Goal: Use online tool/utility: Utilize a website feature to perform a specific function

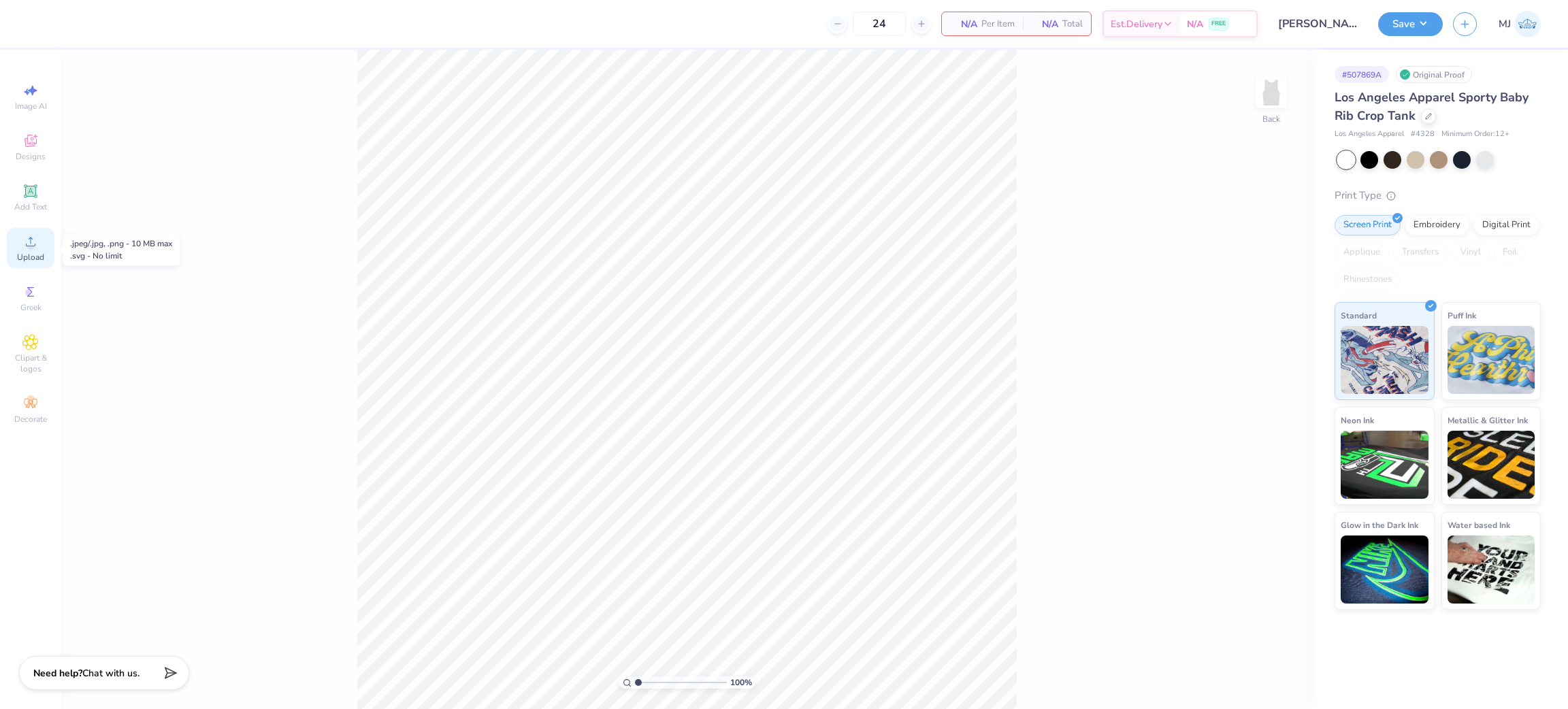
click at [29, 248] on circle at bounding box center [30, 245] width 8 height 8
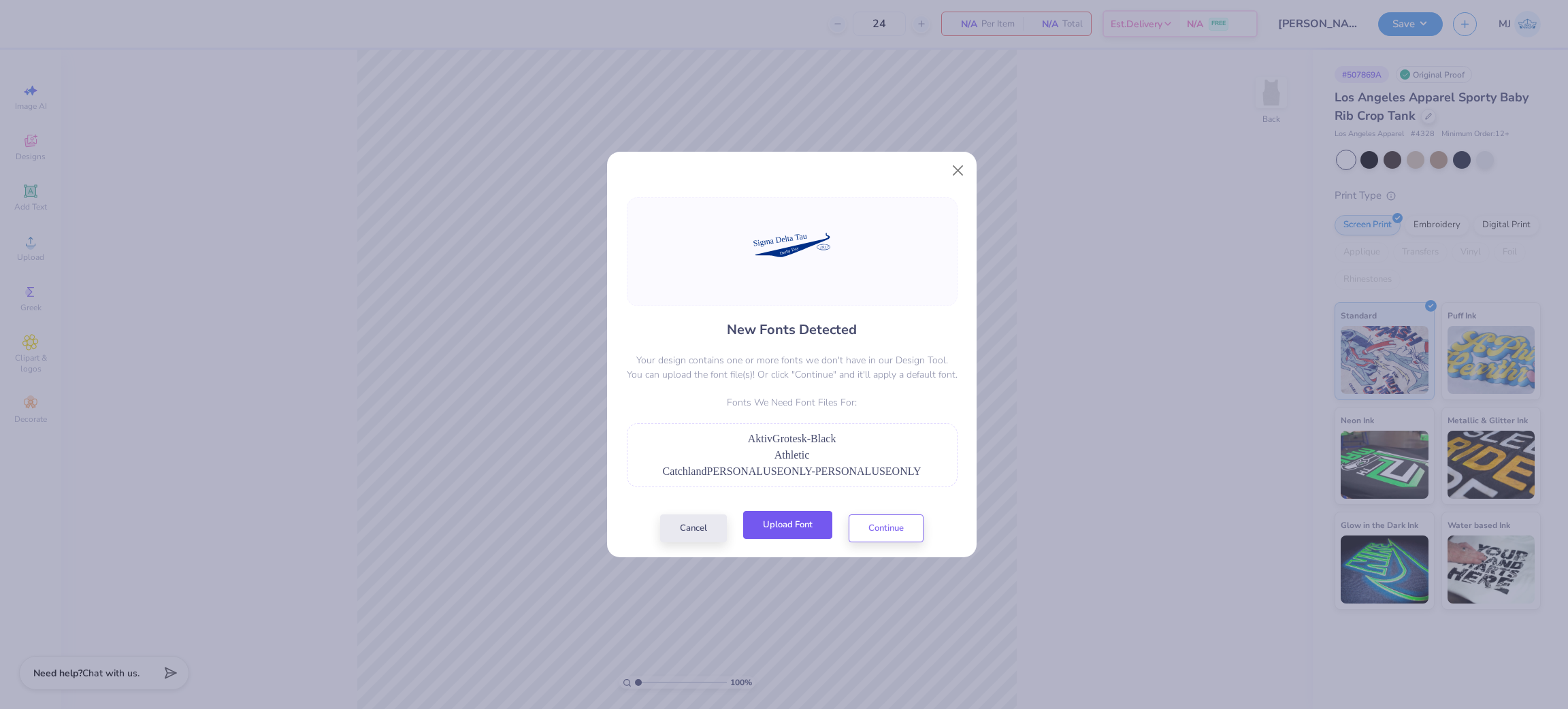
click at [785, 524] on button "Upload Font" at bounding box center [788, 525] width 89 height 28
click at [789, 535] on button "Upload Font" at bounding box center [788, 525] width 89 height 28
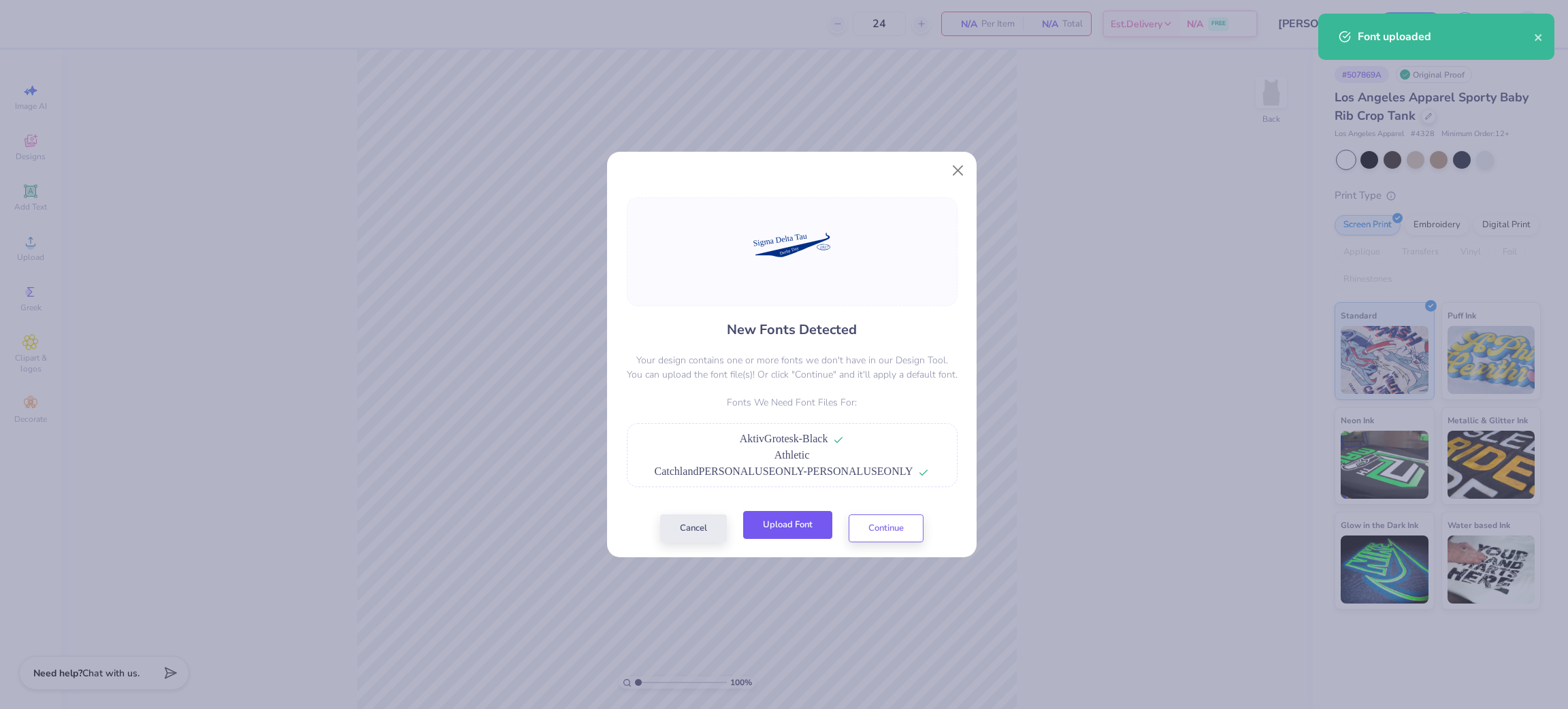
click at [790, 535] on button "Upload Font" at bounding box center [788, 525] width 89 height 28
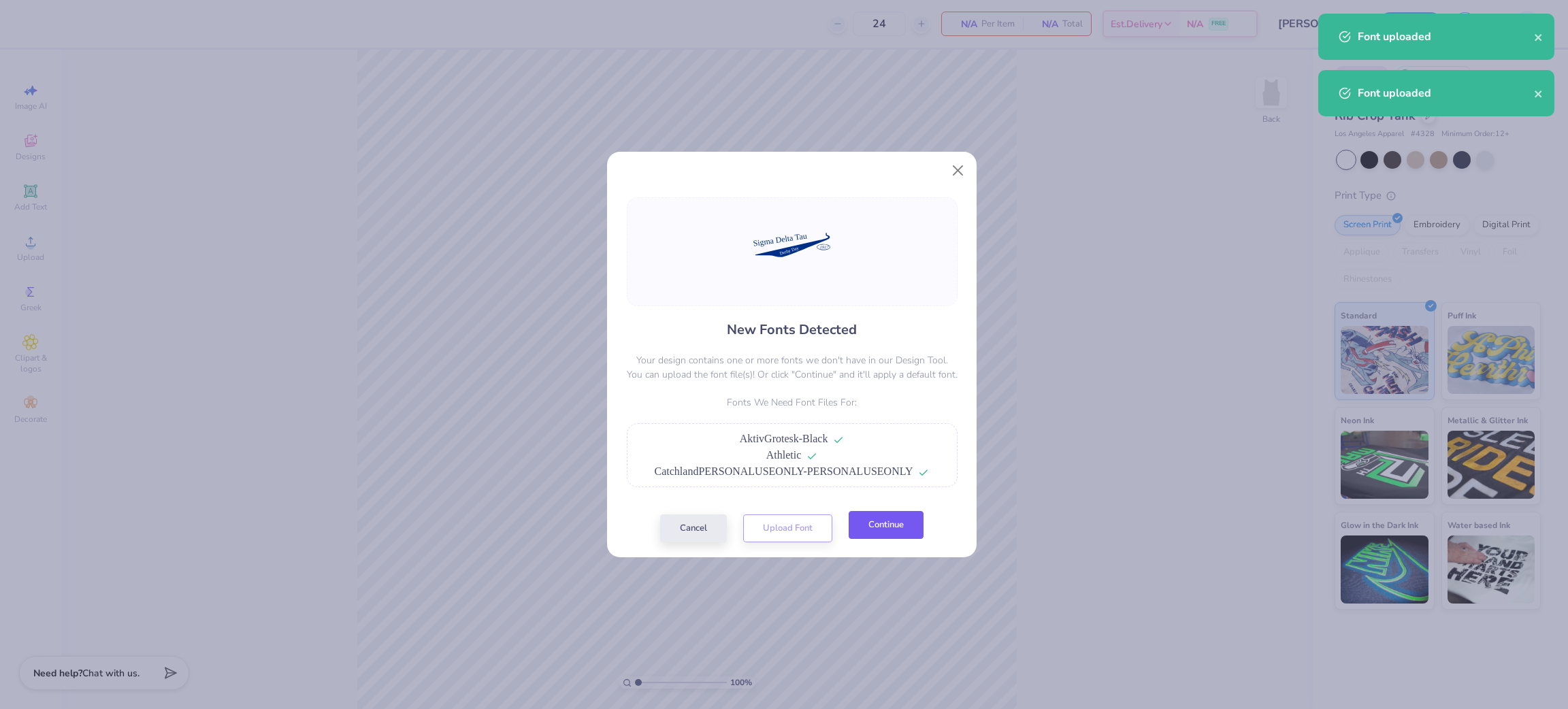
click at [871, 538] on button "Continue" at bounding box center [886, 525] width 75 height 28
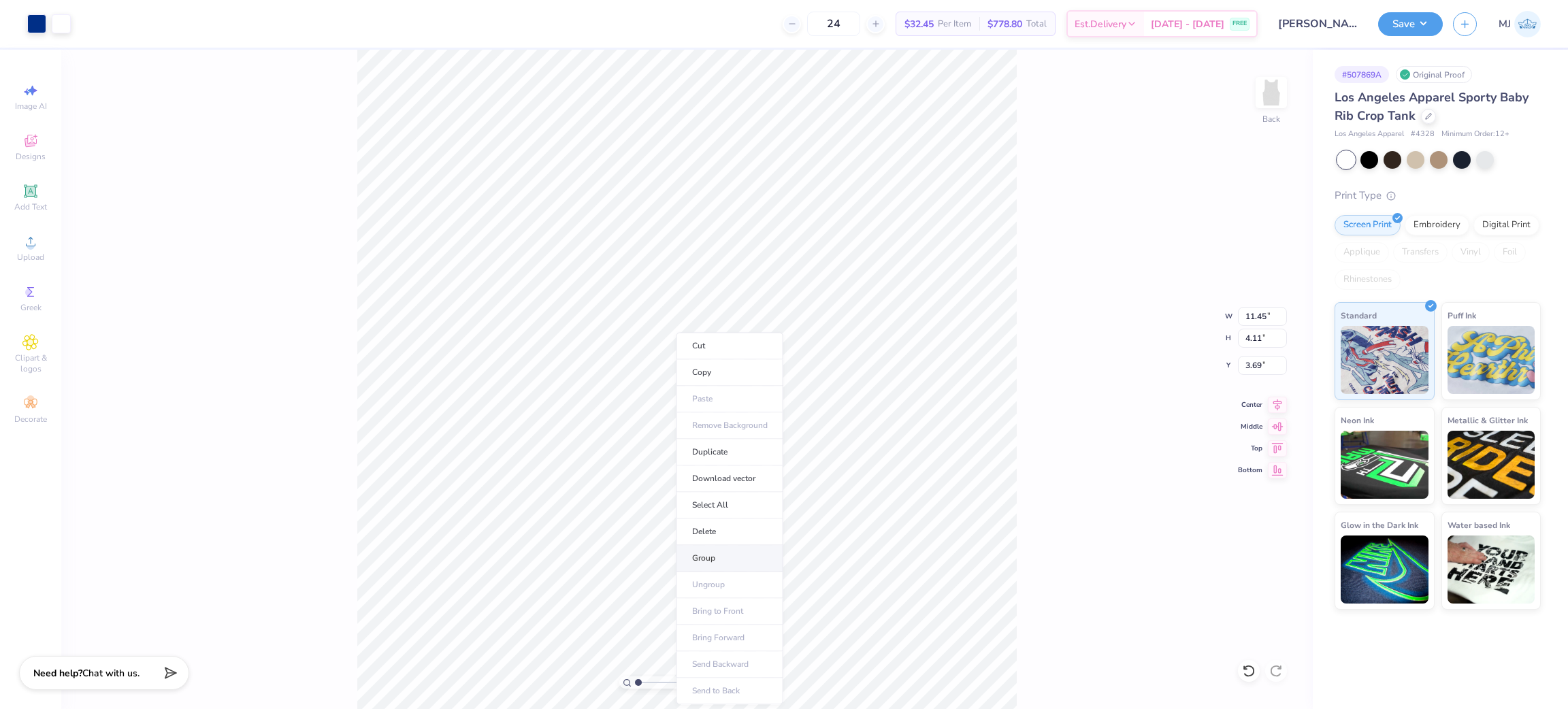
click at [722, 551] on li "Group" at bounding box center [730, 558] width 107 height 27
click at [1244, 316] on input "11.45" at bounding box center [1262, 316] width 49 height 19
click at [1245, 316] on input "11.45" at bounding box center [1262, 316] width 49 height 19
type input "3"
click at [1248, 363] on input "3.69" at bounding box center [1262, 365] width 49 height 19
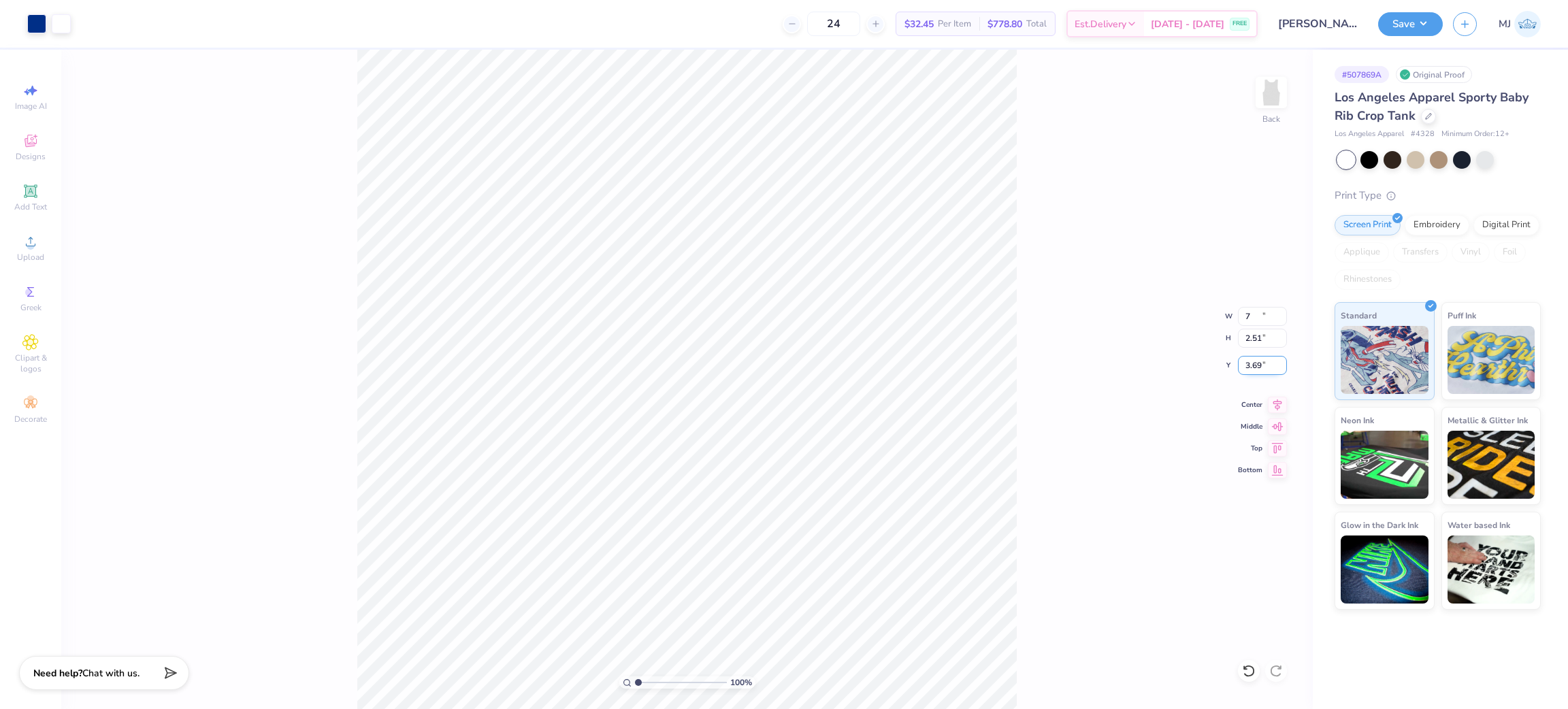
type input "7.00"
type input "2.51"
click at [1248, 363] on input "4.49" at bounding box center [1262, 365] width 49 height 19
type input "3.00"
click at [38, 249] on div "Upload" at bounding box center [31, 248] width 48 height 40
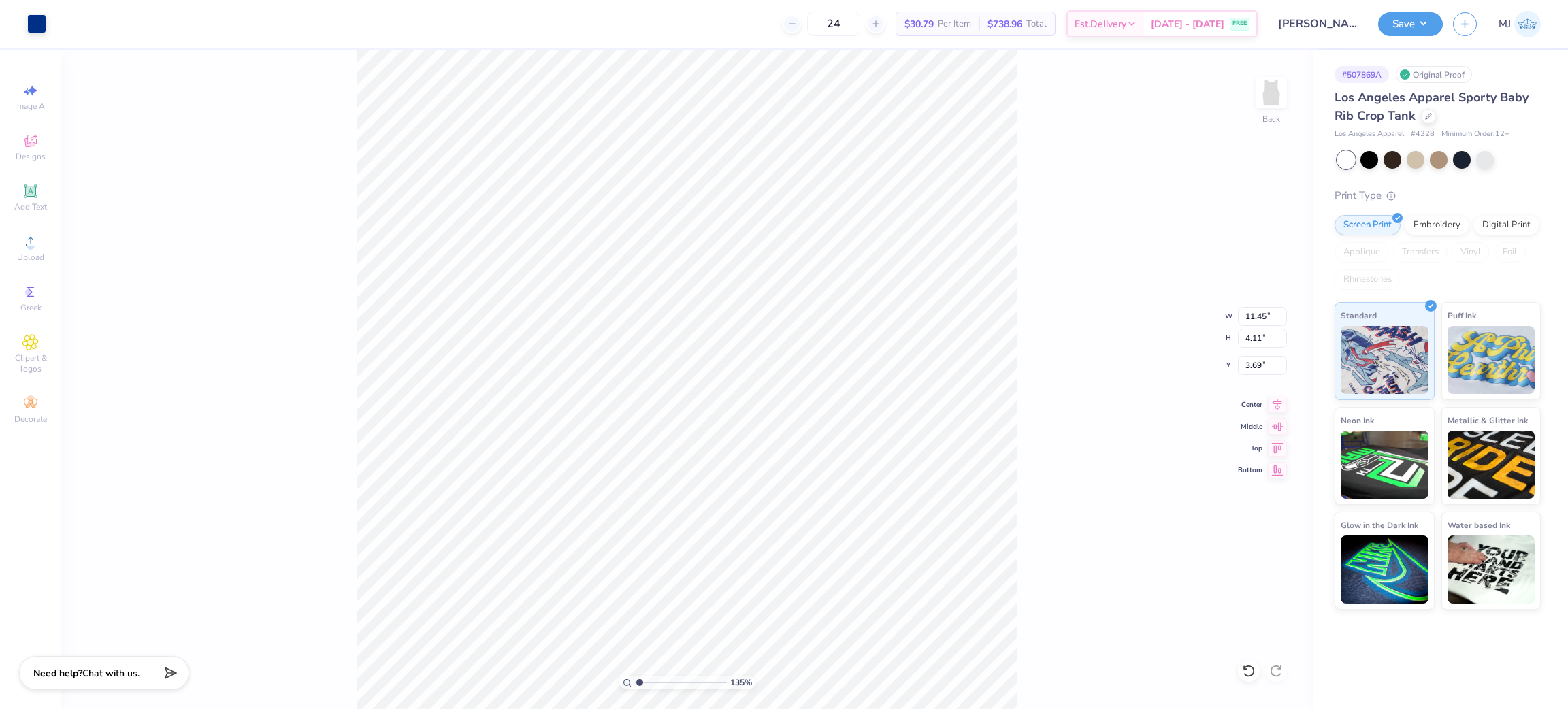
type input "1"
click at [1253, 310] on input "11.45" at bounding box center [1262, 316] width 49 height 19
click at [1265, 345] on input "4.11" at bounding box center [1262, 338] width 49 height 19
type input "7.00"
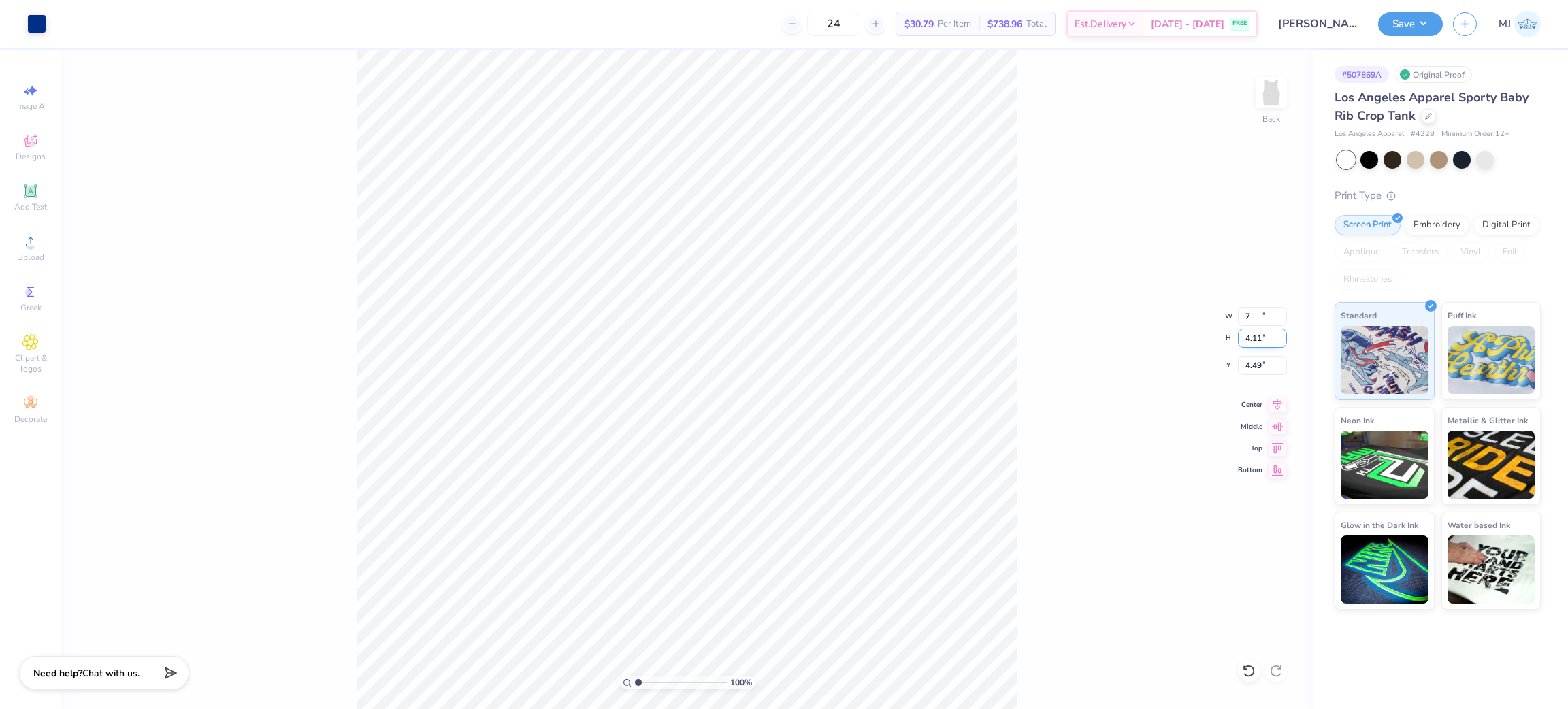
type input "2.51"
click at [1265, 345] on input "2.51" at bounding box center [1262, 338] width 49 height 19
click at [1258, 369] on input "4.49" at bounding box center [1262, 365] width 49 height 19
click at [1254, 369] on input "3.00" at bounding box center [1262, 365] width 49 height 19
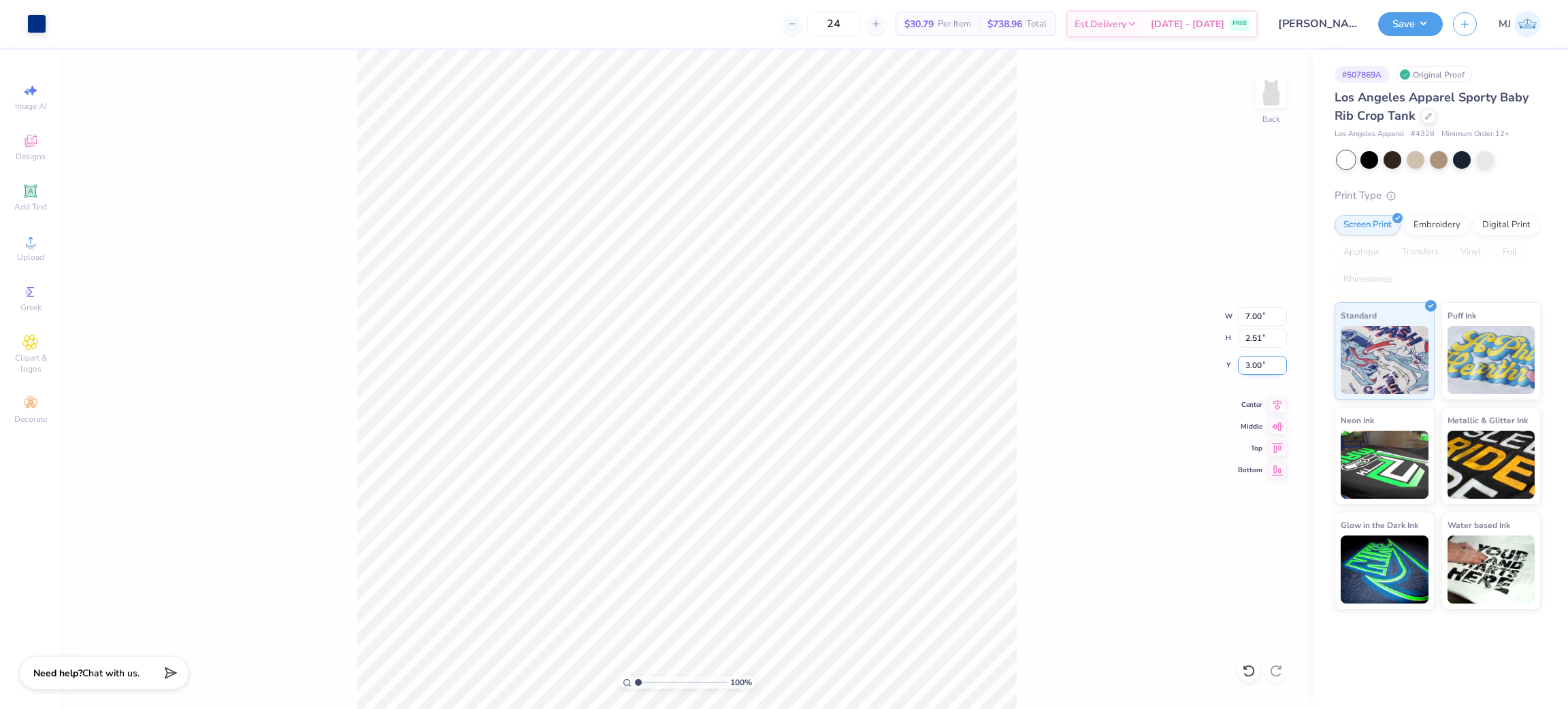
click at [1254, 368] on input "3.00" at bounding box center [1262, 365] width 49 height 19
type input "3"
type input "2.00"
click at [1040, 367] on div "100 % Back W 7.00 7.00 " H 2.51 2.51 " Y 2.00 2.00 " Center Middle Top Bottom" at bounding box center [687, 379] width 1251 height 659
drag, startPoint x: 1259, startPoint y: 365, endPoint x: 1227, endPoint y: 364, distance: 32.0
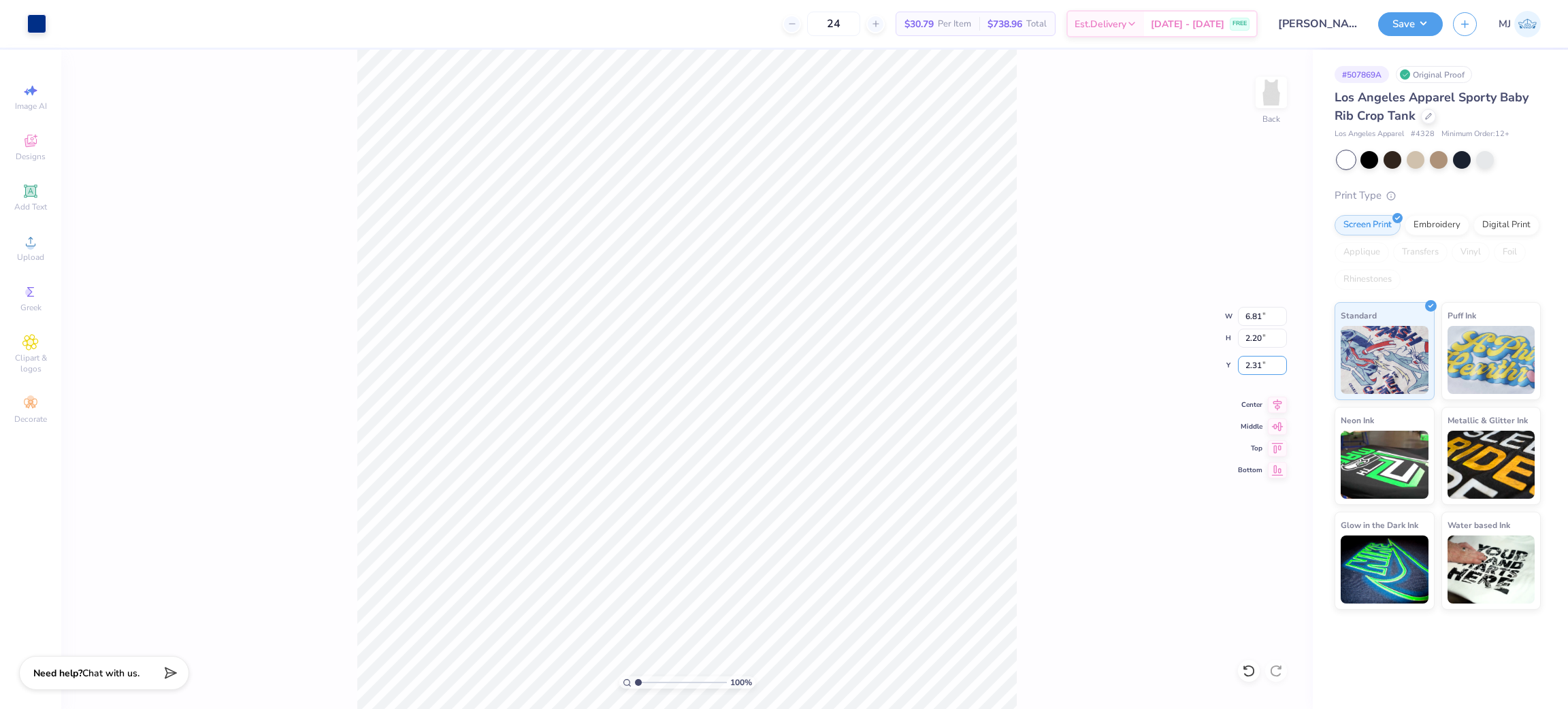
click at [1227, 364] on div "100 % Back W 6.81 6.81 " H 2.20 2.20 " Y 2.31 2.31 " Center Middle Top Bottom" at bounding box center [687, 379] width 1251 height 659
type input "2.31"
click at [1020, 352] on div "100 % Back W 6.81 6.81 " H 2.20 2.20 " Y 2.31 2.31 " Center Middle Top Bottom" at bounding box center [687, 379] width 1251 height 659
click at [328, 226] on div "100 % Back" at bounding box center [687, 379] width 1251 height 659
click at [906, 508] on div "100 % Back" at bounding box center [687, 379] width 1251 height 659
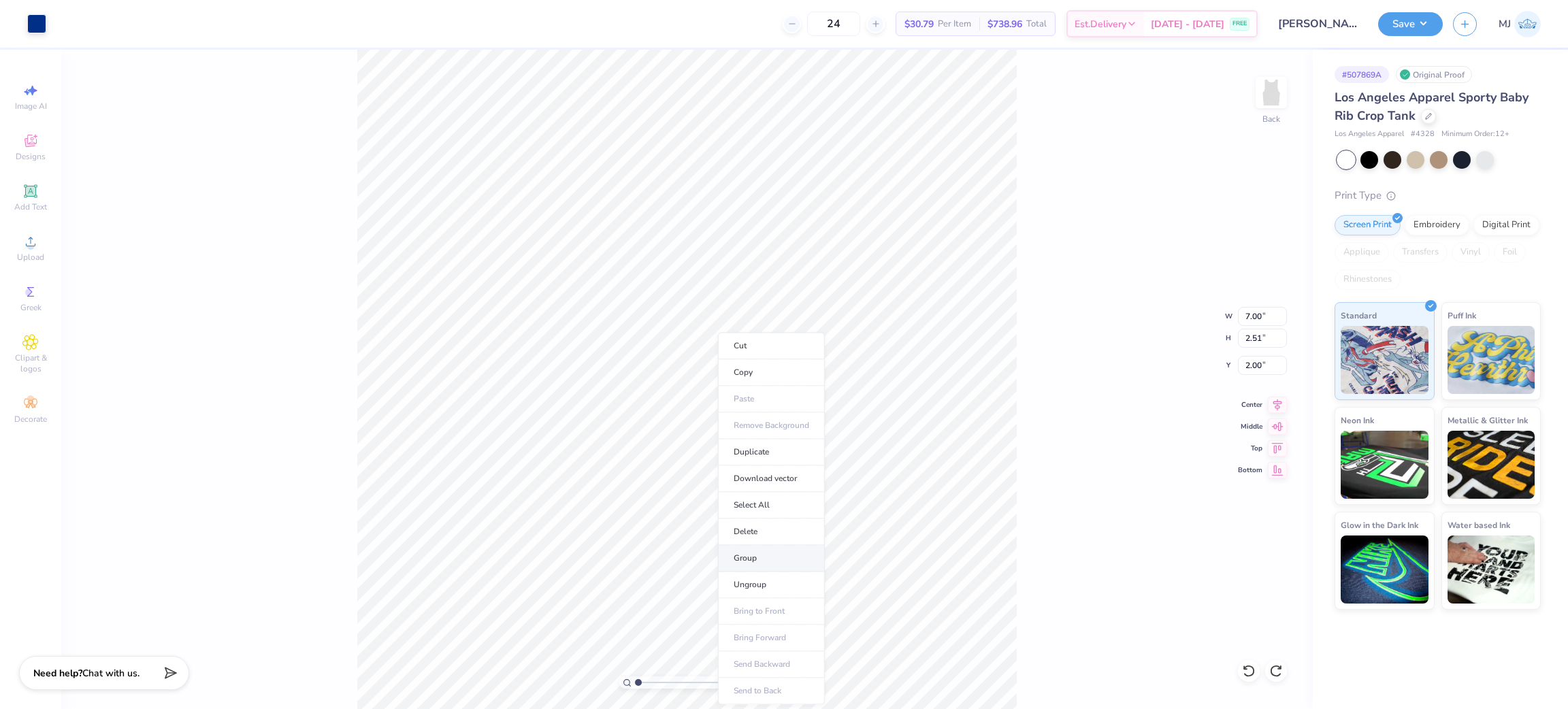
click at [775, 557] on li "Group" at bounding box center [771, 558] width 107 height 27
click at [1247, 371] on input "2.00" at bounding box center [1262, 365] width 49 height 19
type input "3.00"
click at [1030, 259] on div "100 % Back W 7.00 7.00 " H 2.51 2.51 " Y 3.00 3.00 " Center Middle Top Bottom" at bounding box center [687, 379] width 1251 height 659
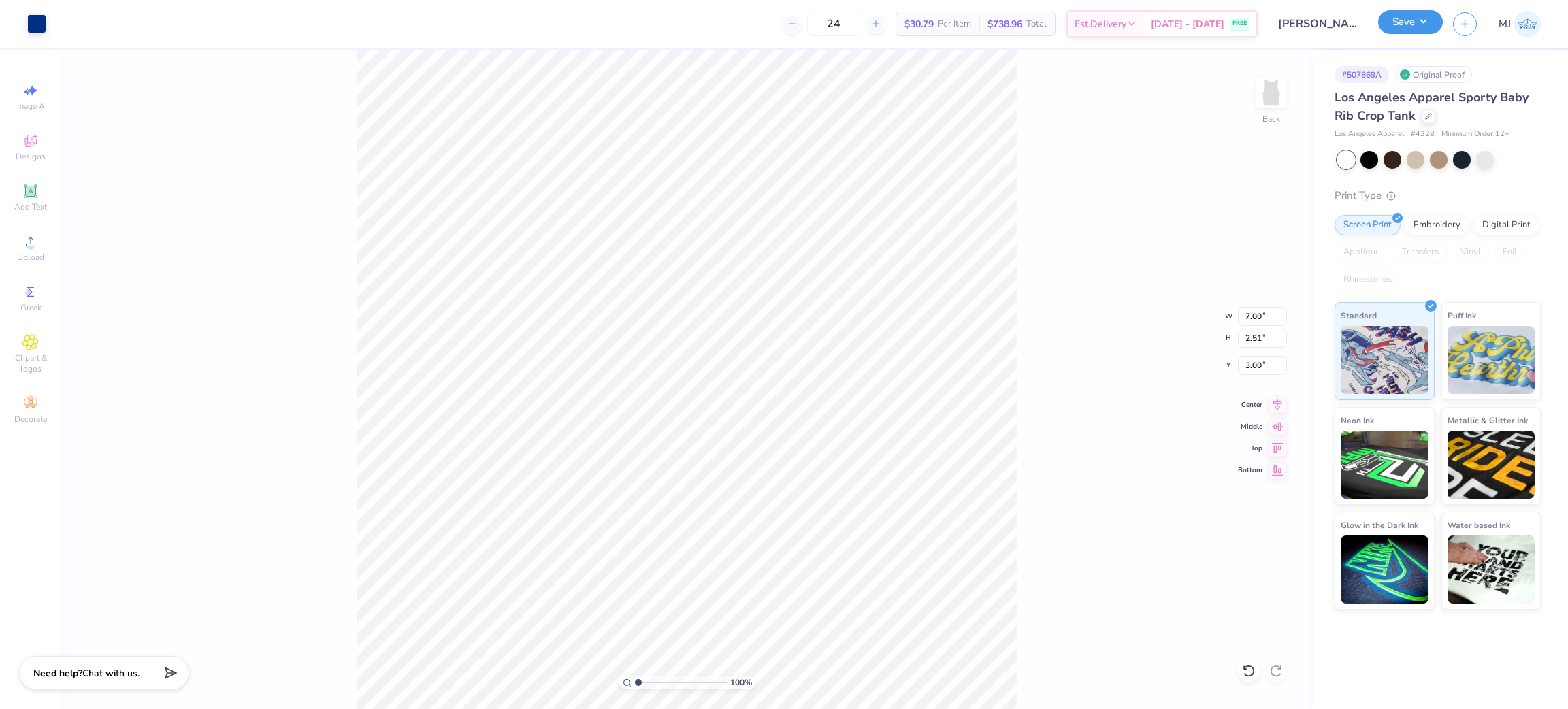
click at [1430, 26] on button "Save" at bounding box center [1411, 22] width 65 height 24
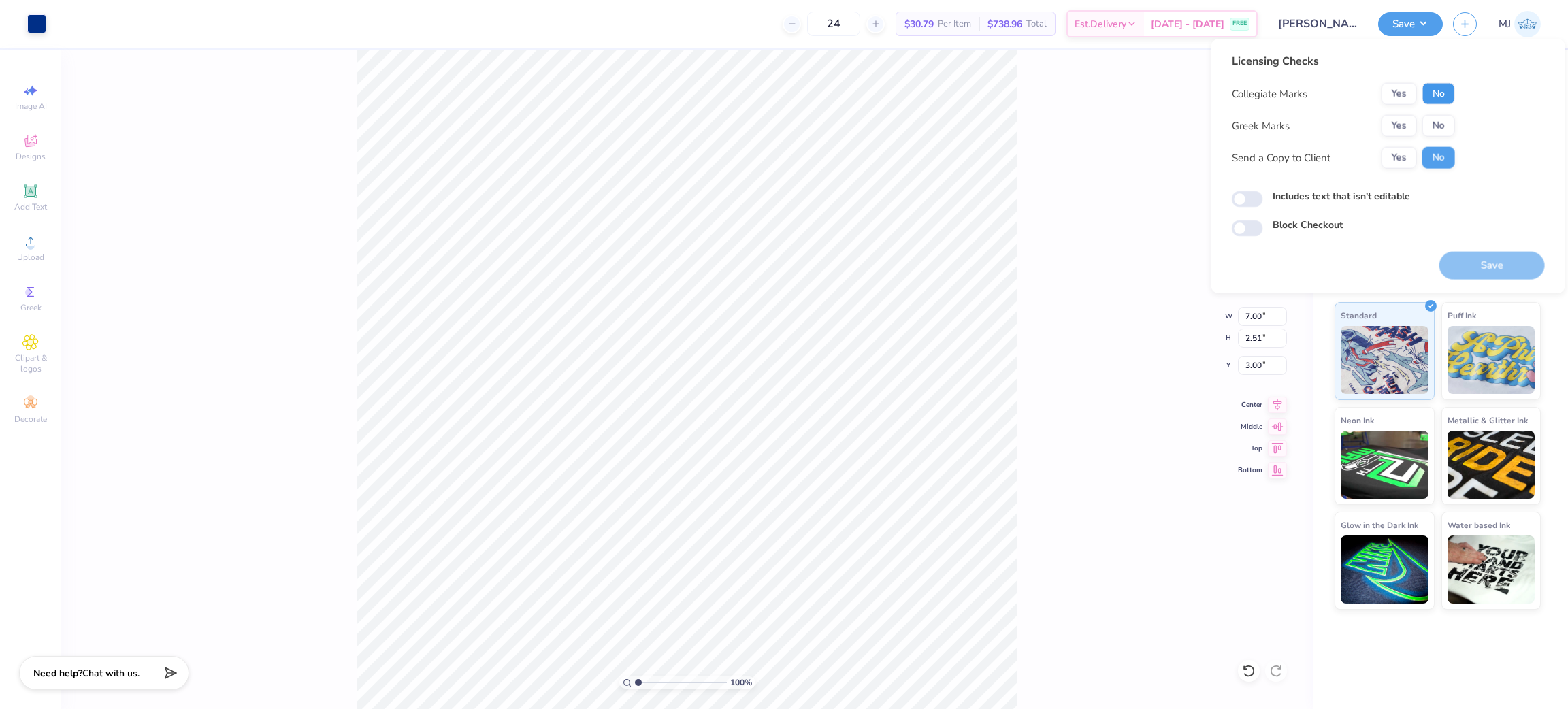
click at [1435, 92] on button "No" at bounding box center [1439, 93] width 33 height 21
click at [1397, 128] on button "Yes" at bounding box center [1399, 125] width 35 height 21
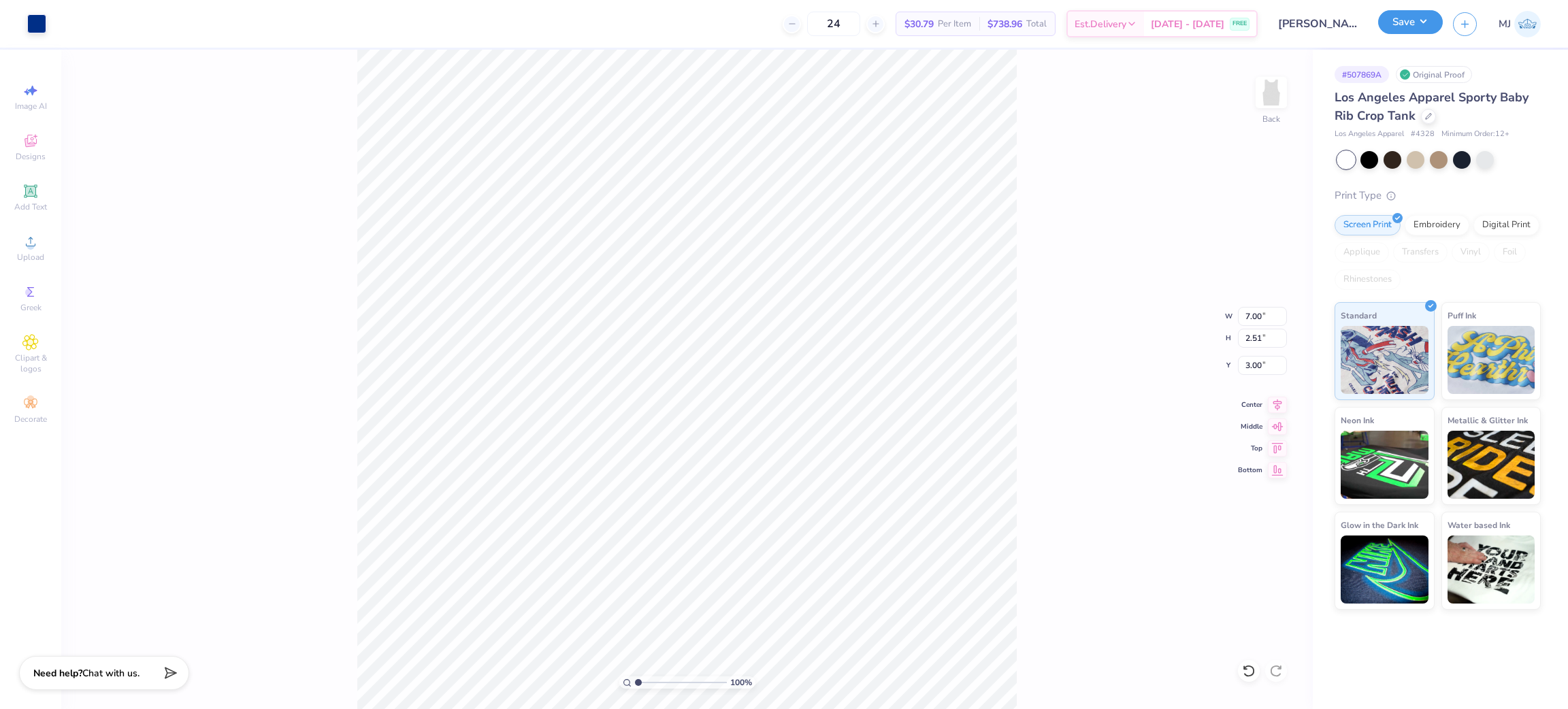
click at [1415, 16] on button "Save" at bounding box center [1411, 22] width 65 height 24
click at [38, 251] on div "Upload" at bounding box center [31, 248] width 48 height 40
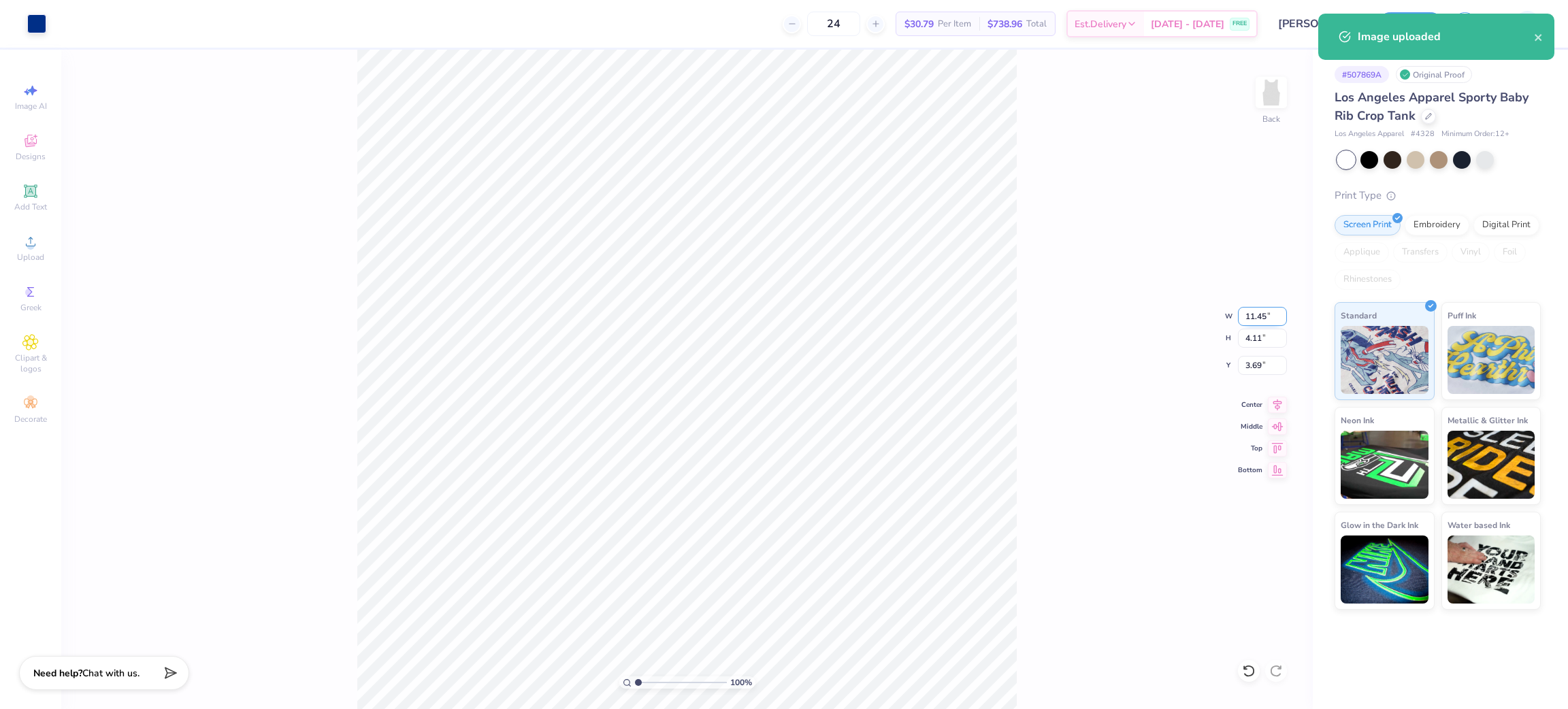
click at [1255, 317] on input "11.45" at bounding box center [1262, 316] width 49 height 19
click at [1255, 316] on input "11.45" at bounding box center [1262, 316] width 49 height 19
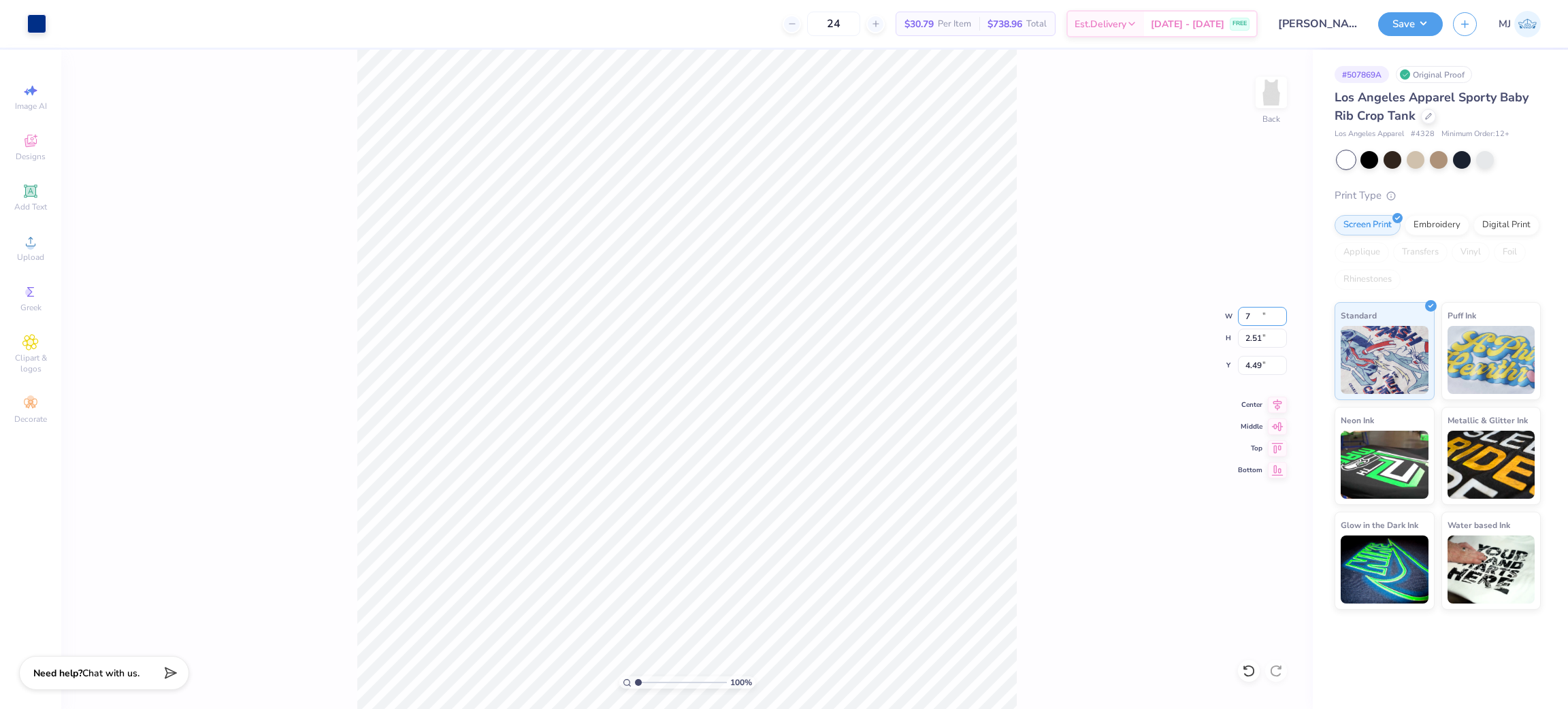
type input "7.00"
type input "2.51"
click at [1251, 367] on input "4.49" at bounding box center [1262, 365] width 49 height 19
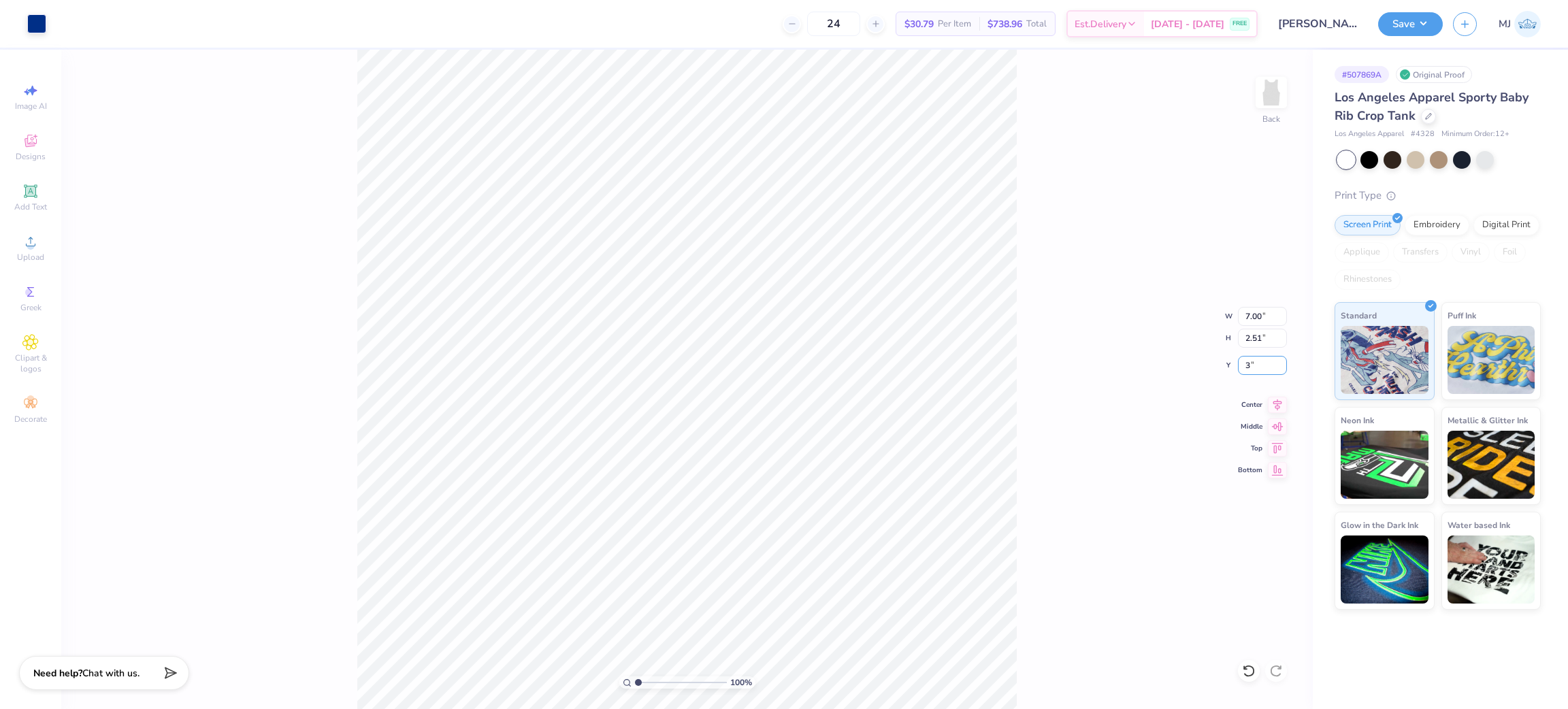
type input "3.00"
click at [20, 239] on div "Upload" at bounding box center [31, 248] width 48 height 40
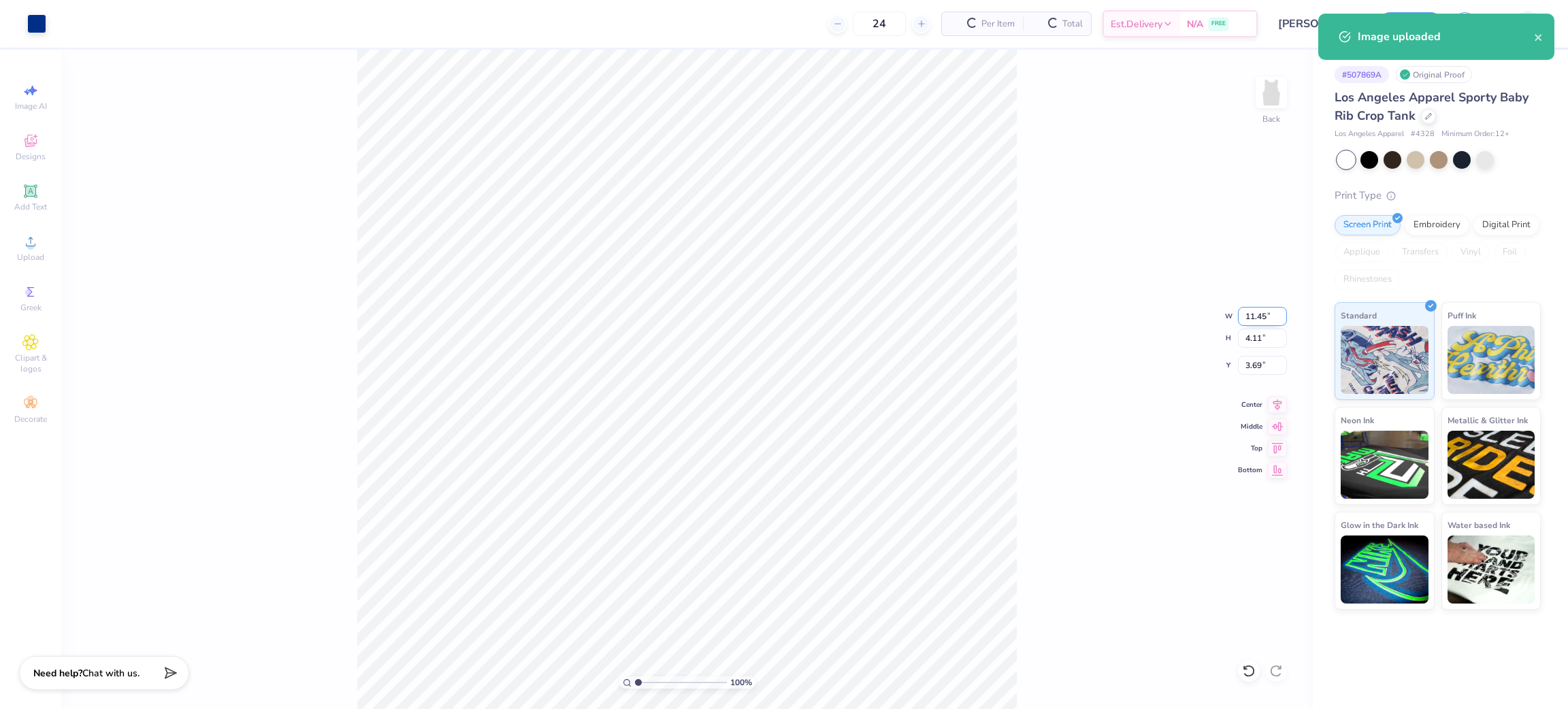
click at [1253, 309] on input "11.45" at bounding box center [1262, 316] width 49 height 19
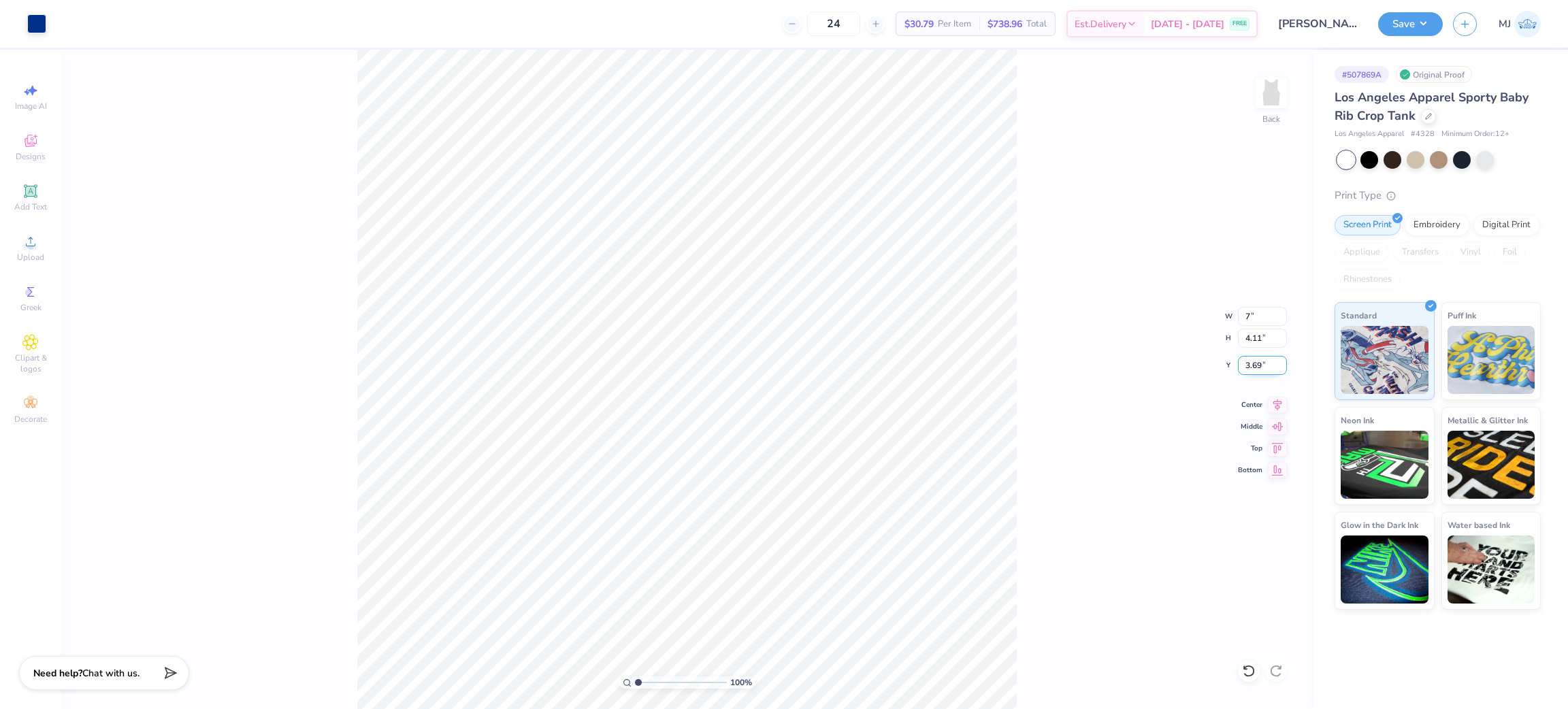
click at [1248, 363] on input "3.69" at bounding box center [1262, 365] width 49 height 19
type input "7.00"
type input "2.51"
click at [1249, 367] on input "4.49" at bounding box center [1262, 365] width 49 height 19
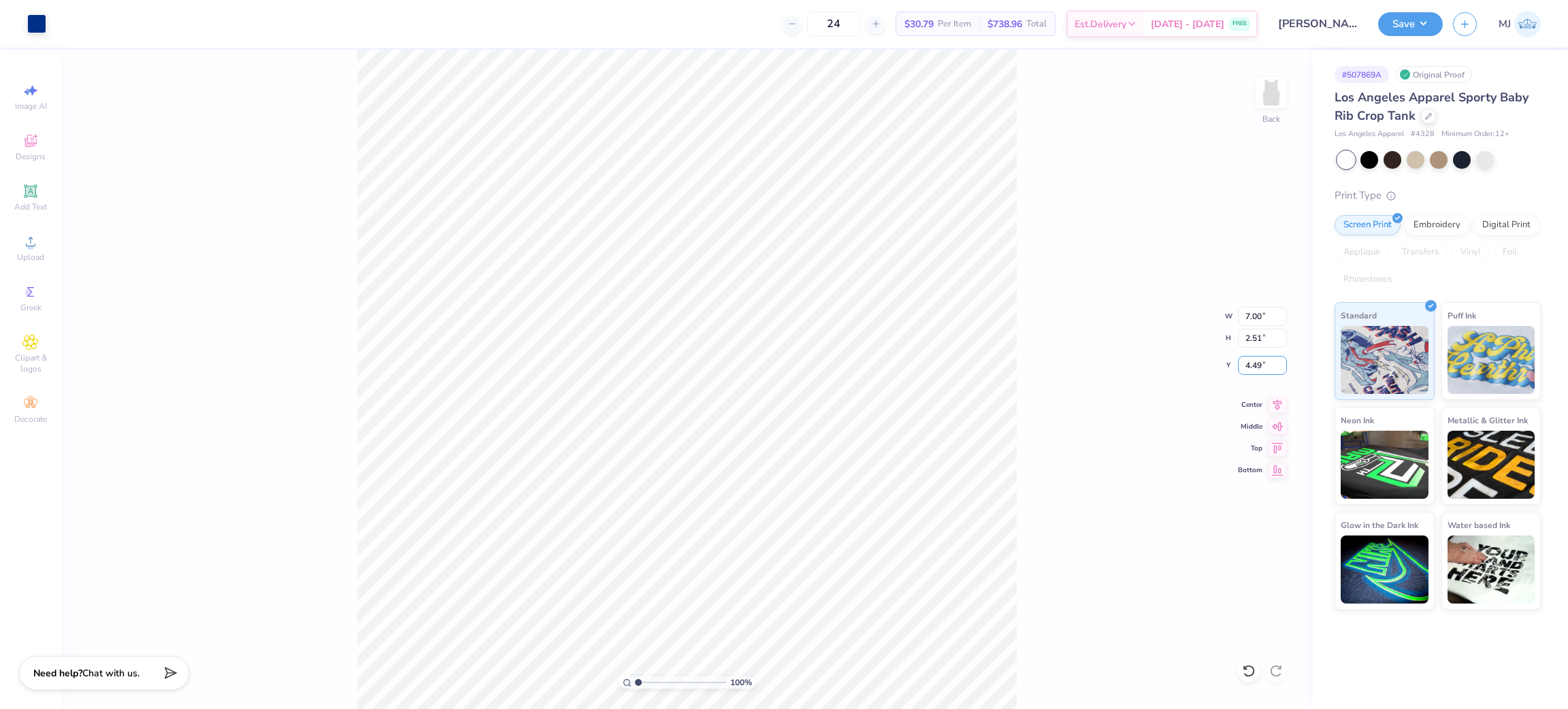
drag, startPoint x: 1249, startPoint y: 367, endPoint x: 1249, endPoint y: 378, distance: 11.0
click at [1249, 370] on input "4.49" at bounding box center [1262, 365] width 49 height 19
type input "3.00"
click at [772, 561] on li "Group" at bounding box center [791, 558] width 107 height 27
click at [1423, 26] on button "Save" at bounding box center [1411, 22] width 65 height 24
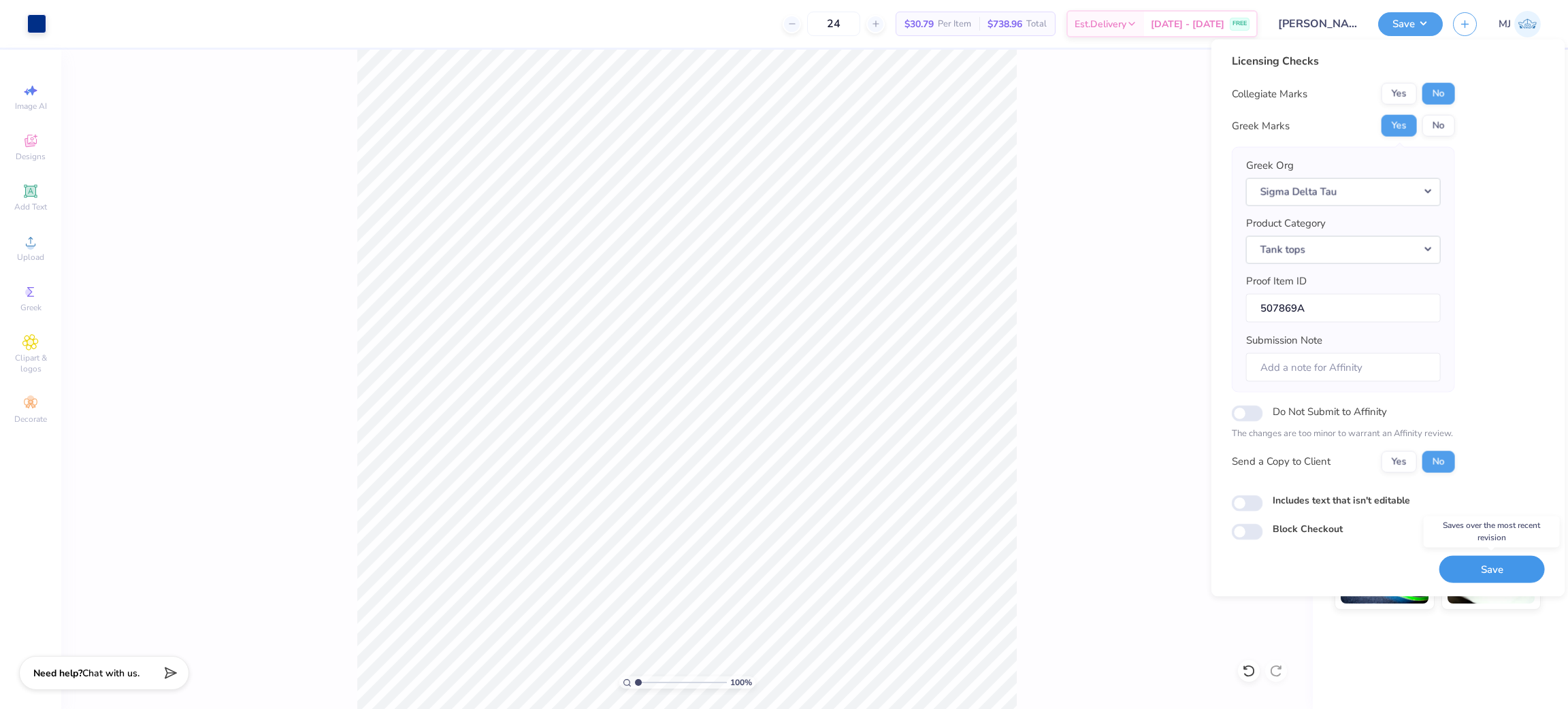
click at [1507, 568] on button "Save" at bounding box center [1492, 569] width 105 height 28
